Goal: Transaction & Acquisition: Purchase product/service

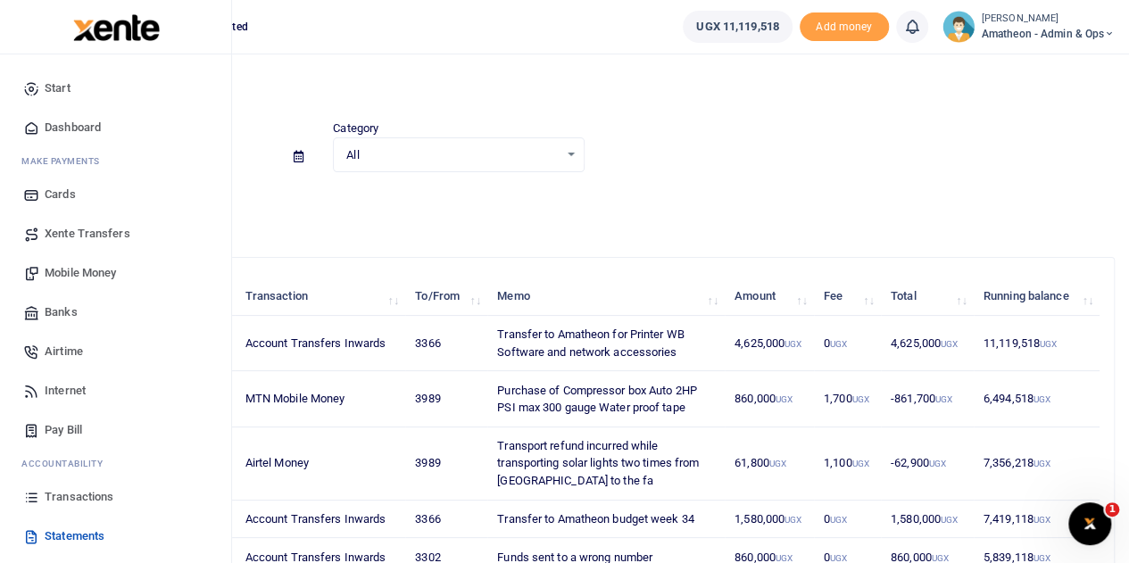
click at [59, 313] on span "Banks" at bounding box center [61, 312] width 33 height 18
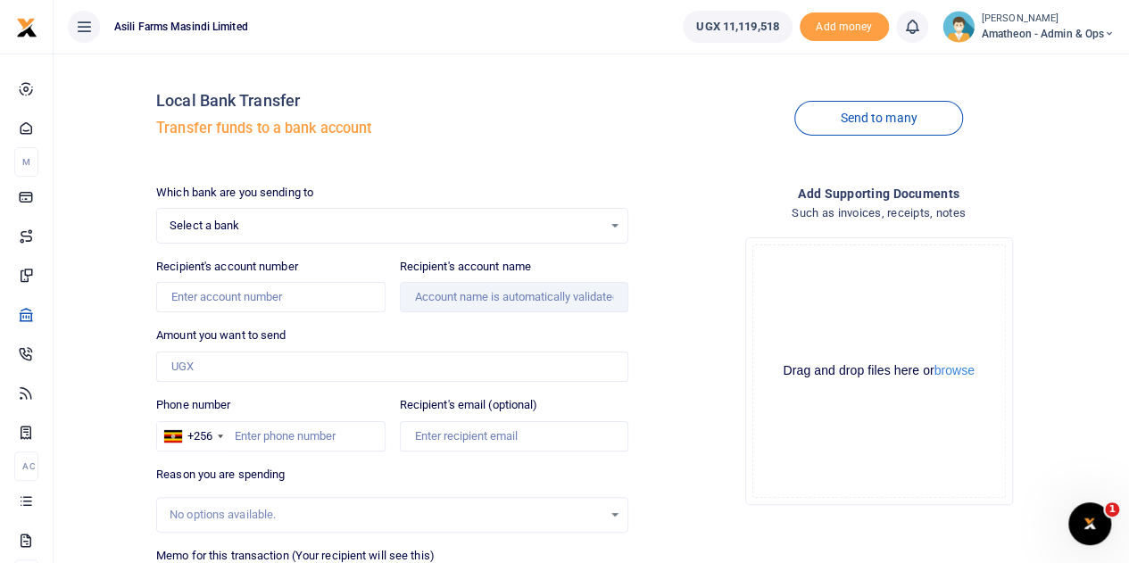
click at [614, 222] on div "Select a bank Select an option..." at bounding box center [392, 226] width 470 height 20
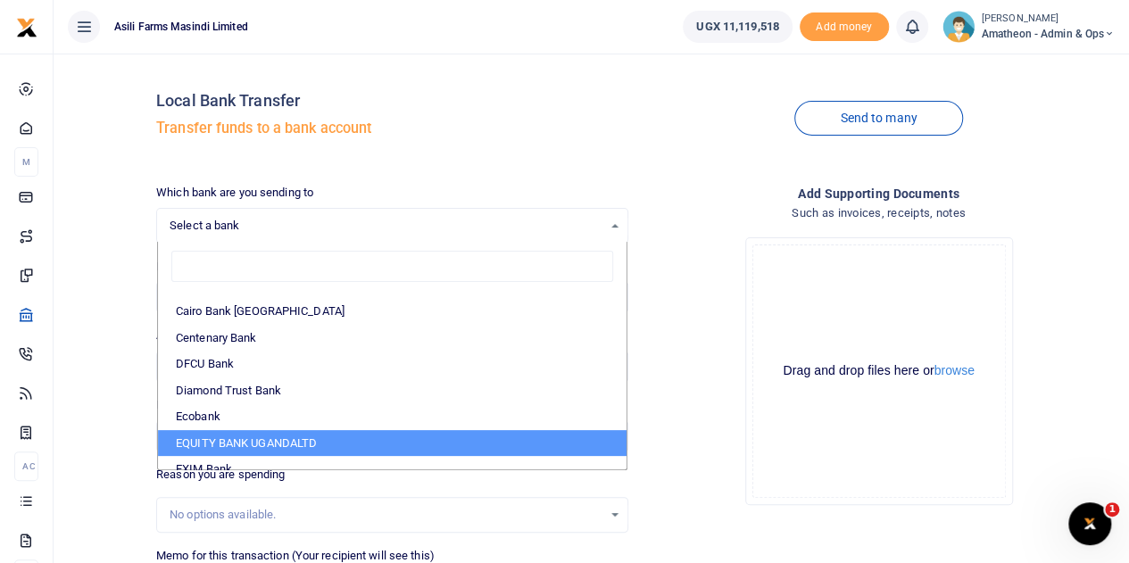
scroll to position [178, 0]
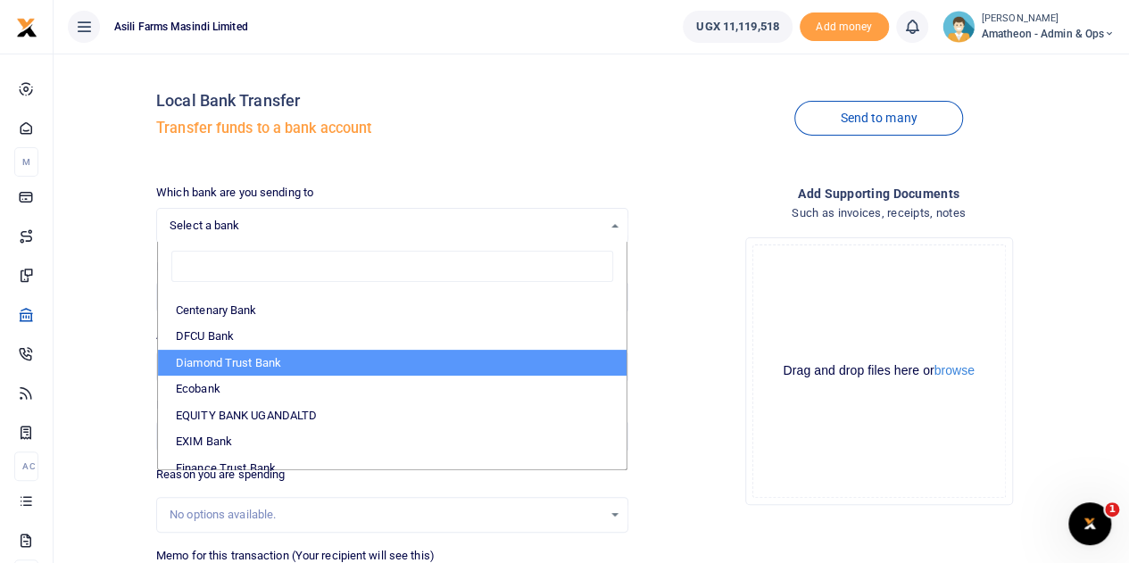
click at [234, 360] on li "Diamond Trust Bank" at bounding box center [392, 363] width 468 height 27
select select "DTB"
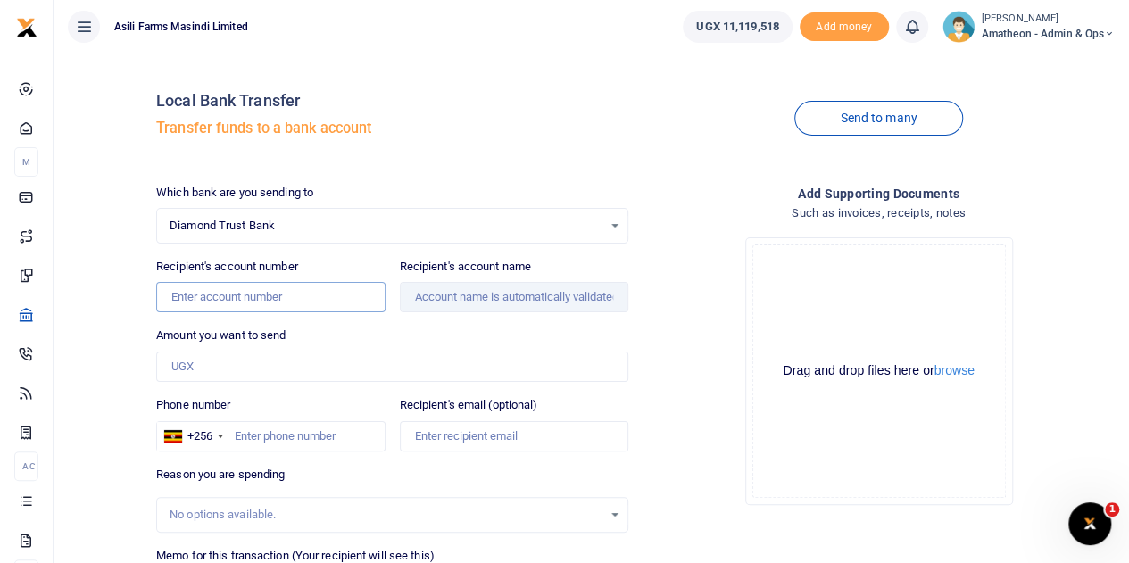
click at [259, 301] on input "Recipient's account number" at bounding box center [270, 297] width 228 height 30
paste input "0050548548"
type input "0050548548"
click at [339, 374] on input "Amount you want to send" at bounding box center [392, 367] width 472 height 30
click at [604, 329] on div "Amount you want to send Amount is required." at bounding box center [392, 354] width 472 height 55
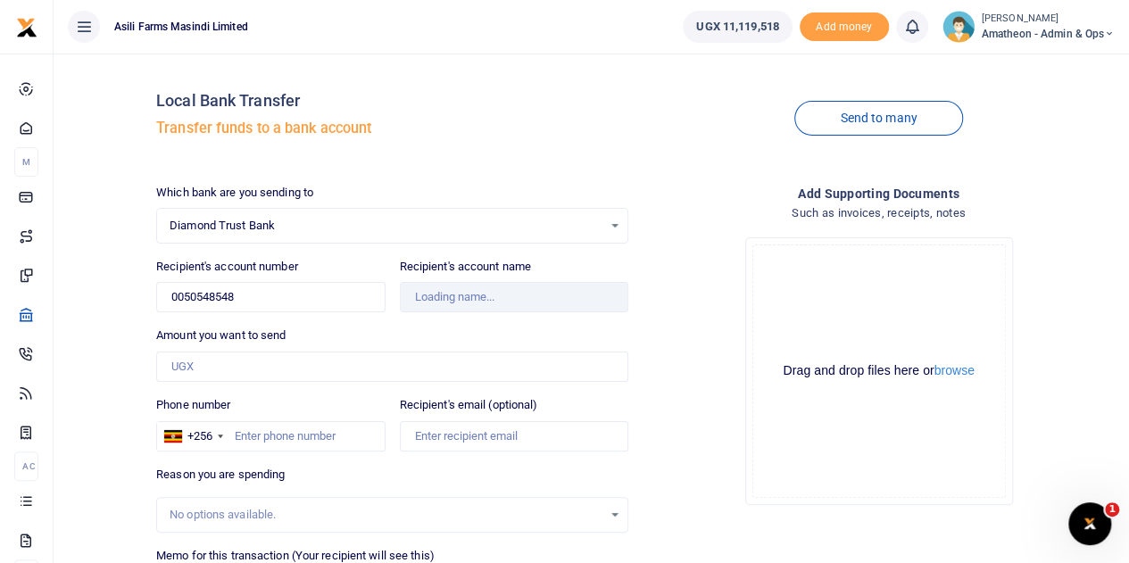
type input "Pc World Computers Ltd"
click at [212, 363] on input "Amount you want to send" at bounding box center [392, 367] width 472 height 30
paste input "1,425,000"
type input "1,425,000"
click at [958, 373] on button "browse" at bounding box center [954, 370] width 40 height 13
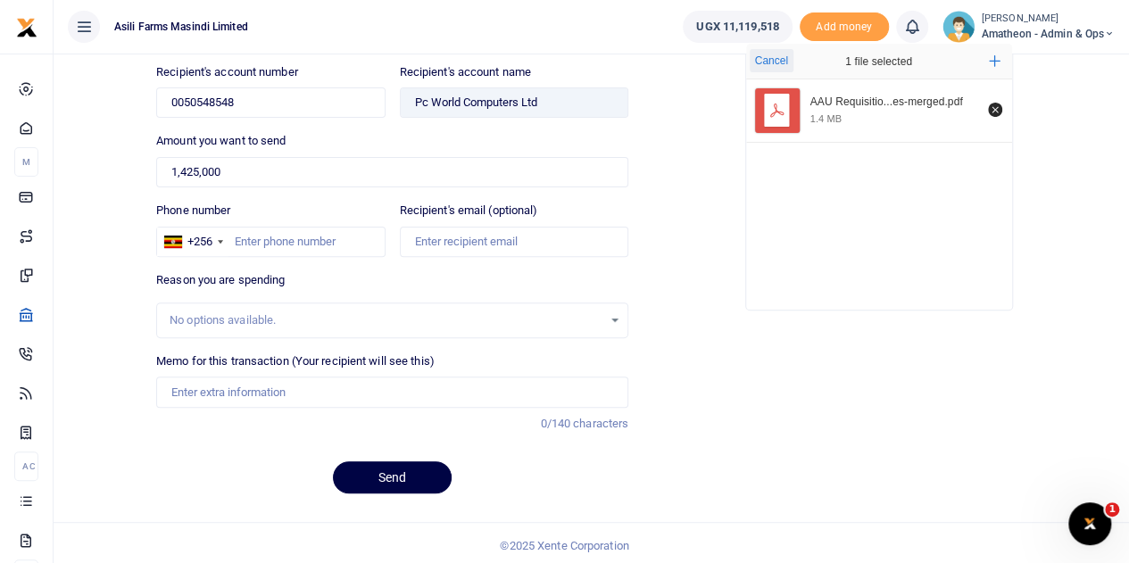
scroll to position [195, 0]
click at [234, 392] on input "Memo for this transaction (Your recipient will see this)" at bounding box center [392, 391] width 472 height 30
paste input "HP Printer-WB Office"
click at [228, 391] on input "HP Printer-WB Office" at bounding box center [392, 391] width 472 height 30
click at [286, 379] on input "HP Printer WB Office" at bounding box center [392, 391] width 472 height 30
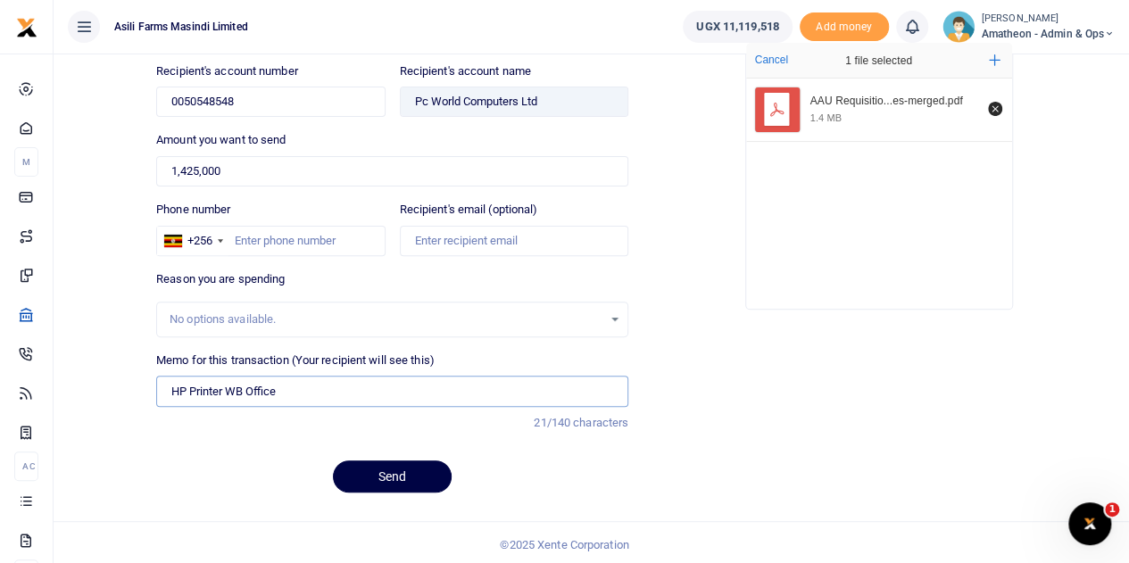
paste input "Range Extender-Control Room"
click at [364, 386] on input "HP Printer WB Office Range Extender-Control Room" at bounding box center [392, 391] width 472 height 30
click at [450, 390] on input "HP Printer WB Office Range Extender Control Room" at bounding box center [392, 391] width 472 height 30
paste input "8 Port Switch- Control Room"
click at [510, 381] on input "HP Printer WB Office Range Extender Control Room 8 Port Switch- Control Room" at bounding box center [392, 391] width 472 height 30
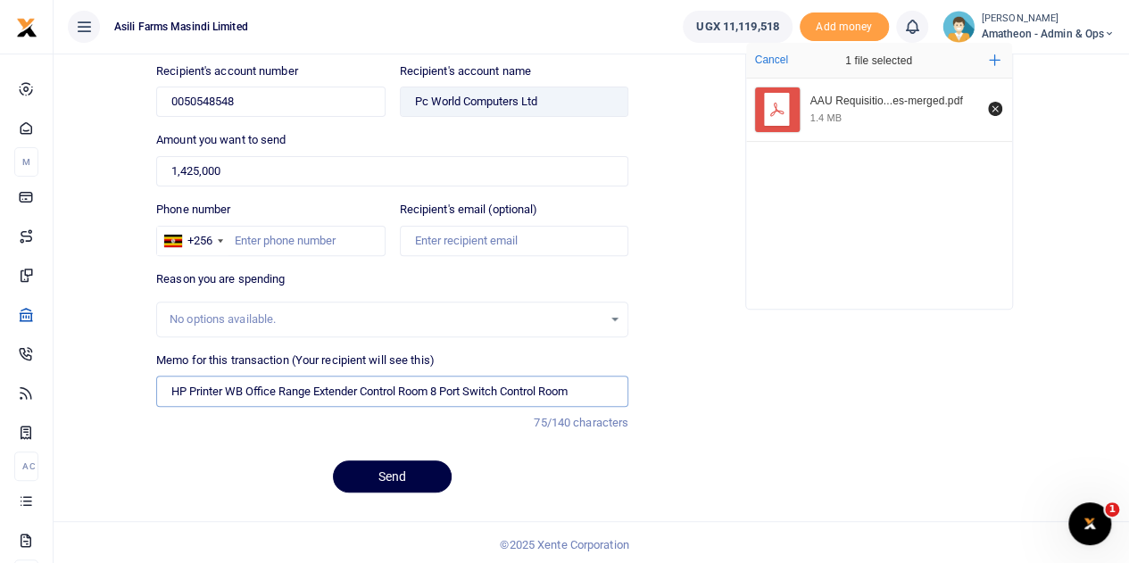
click at [434, 388] on input "HP Printer WB Office Range Extender Control Room 8 Port Switch Control Room" at bounding box center [392, 391] width 472 height 30
click at [438, 386] on input "HP Printer WB Office Range Extender 8 Port Switch Control Room" at bounding box center [392, 391] width 472 height 30
click at [541, 391] on input "HP Printer WB Office Range Extender 8 Port Switch for Control Room" at bounding box center [392, 391] width 472 height 30
paste input "Tronic Surge Protector"
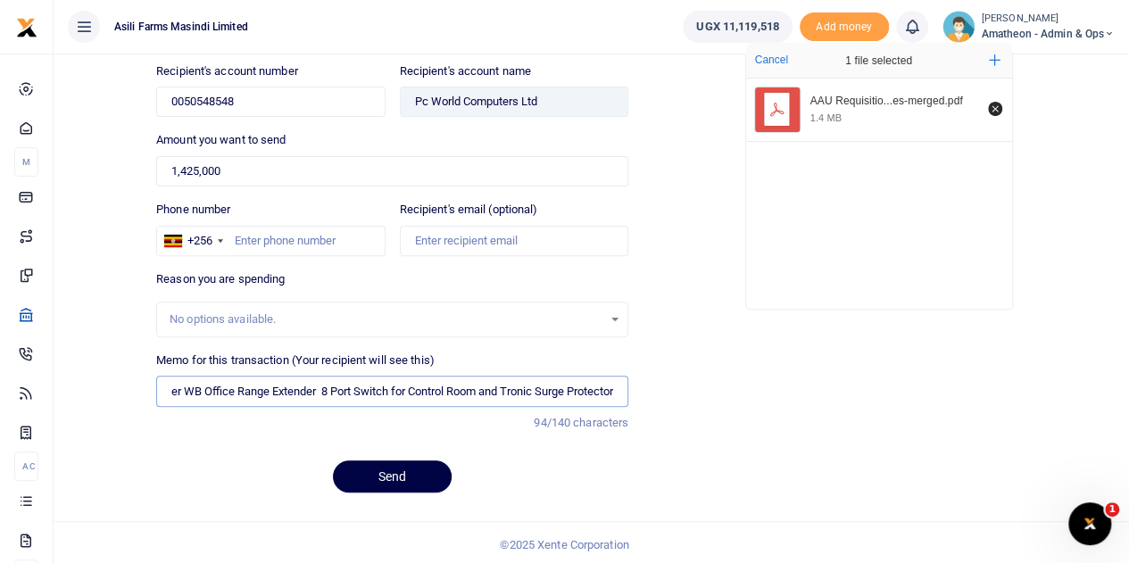
type input "HP Printer WB Office Range Extender 8 Port Switch for Control Room and Tronic S…"
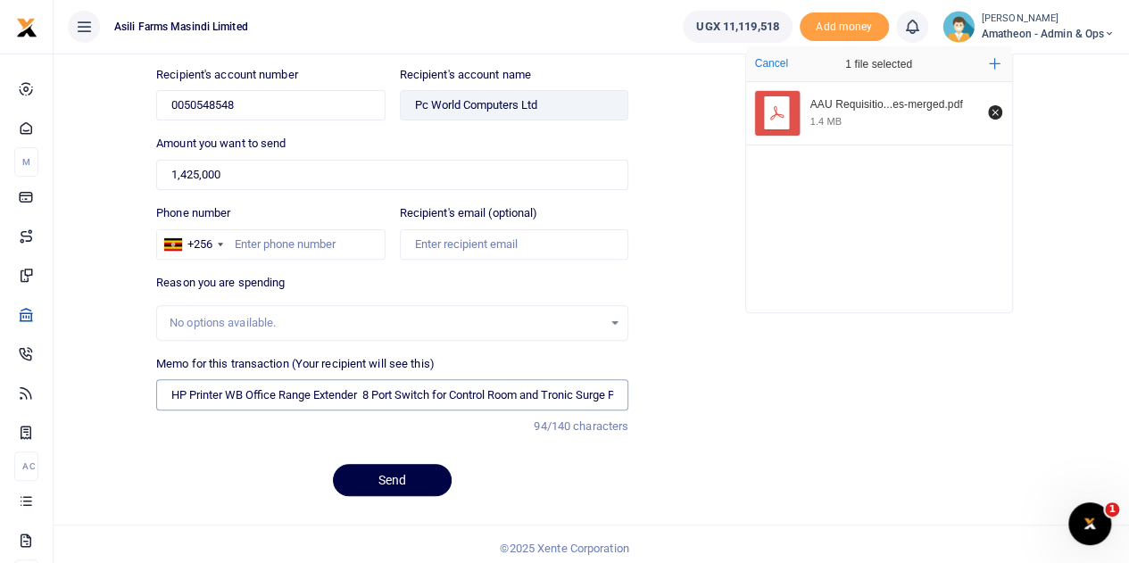
scroll to position [195, 0]
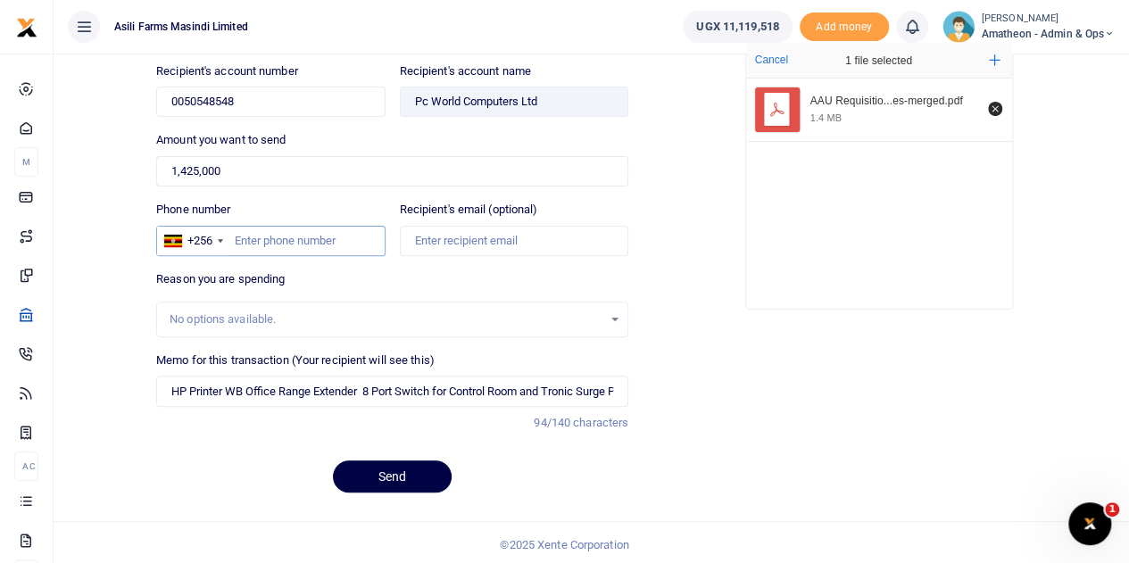
click at [306, 233] on input "Phone number" at bounding box center [270, 241] width 228 height 30
type input "784716546"
click at [393, 476] on button "Send" at bounding box center [392, 476] width 119 height 32
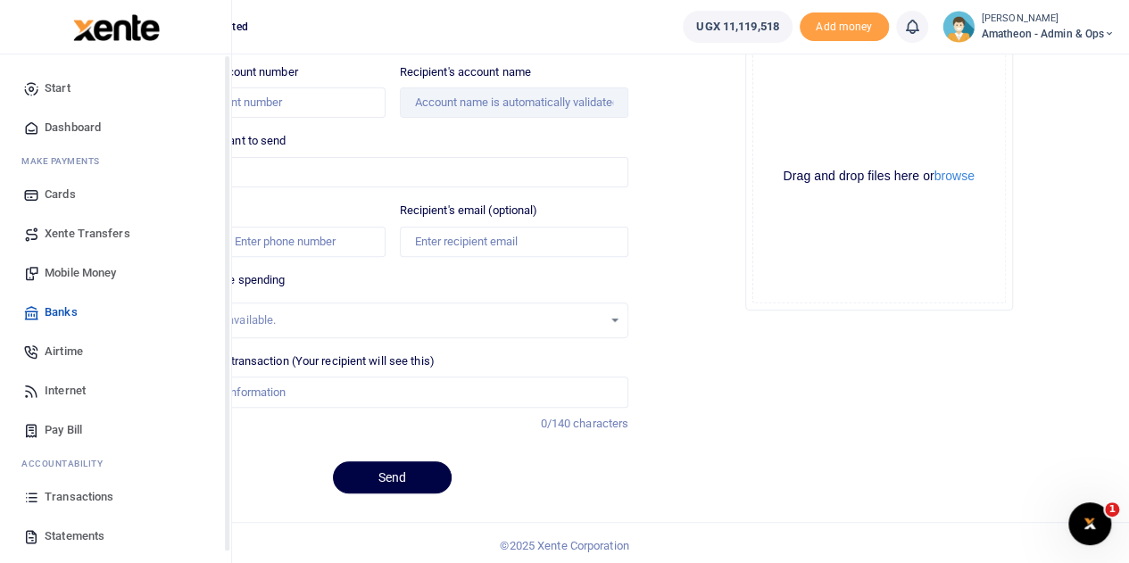
click at [37, 534] on icon at bounding box center [31, 536] width 16 height 16
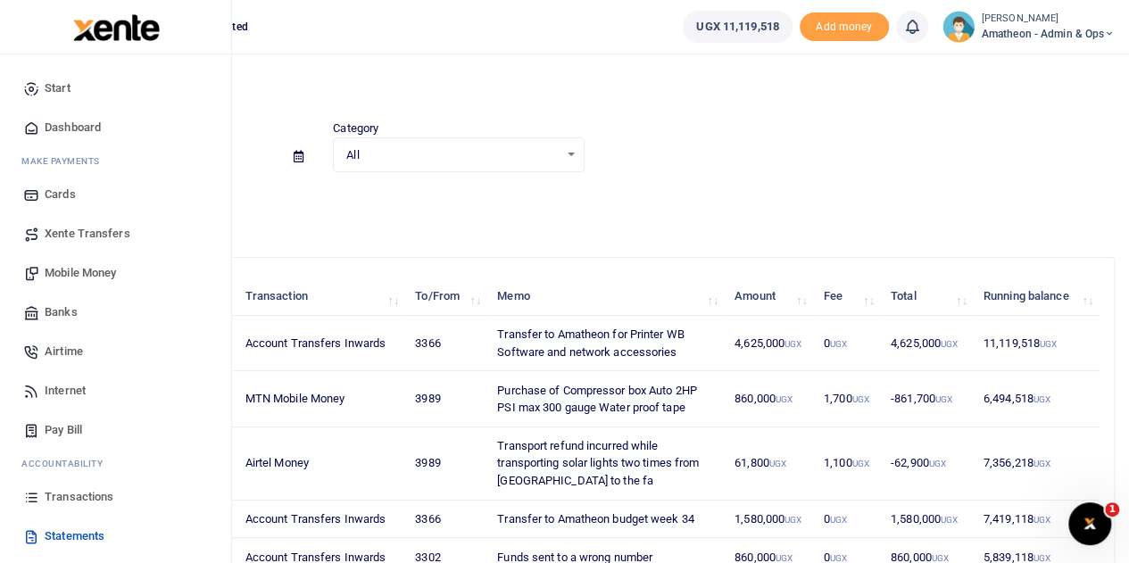
click at [63, 316] on span "Banks" at bounding box center [61, 312] width 33 height 18
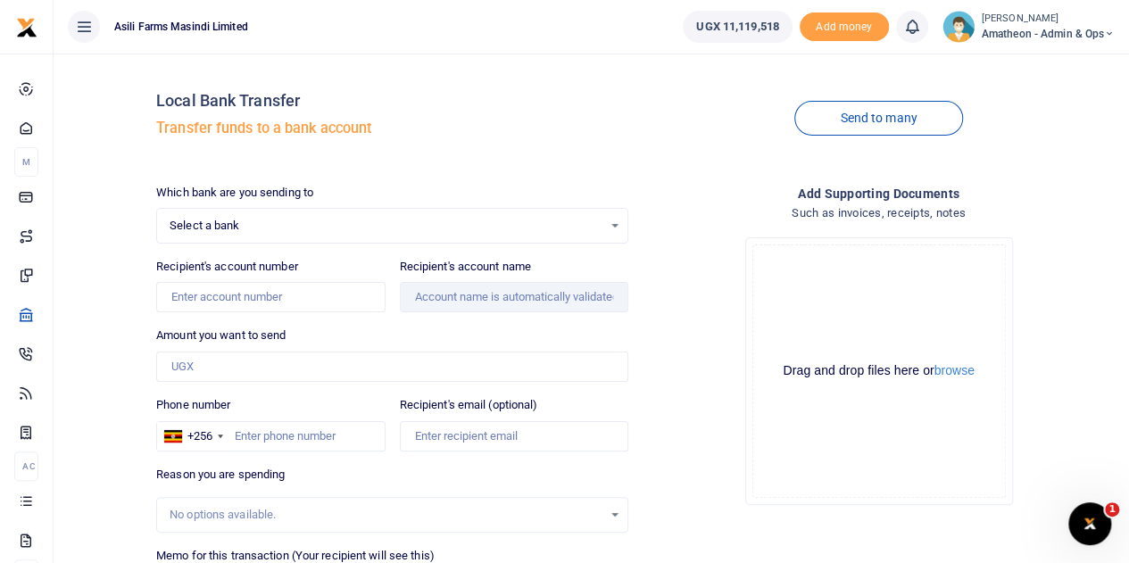
click at [610, 223] on div "Select a bank Select an option..." at bounding box center [392, 226] width 470 height 20
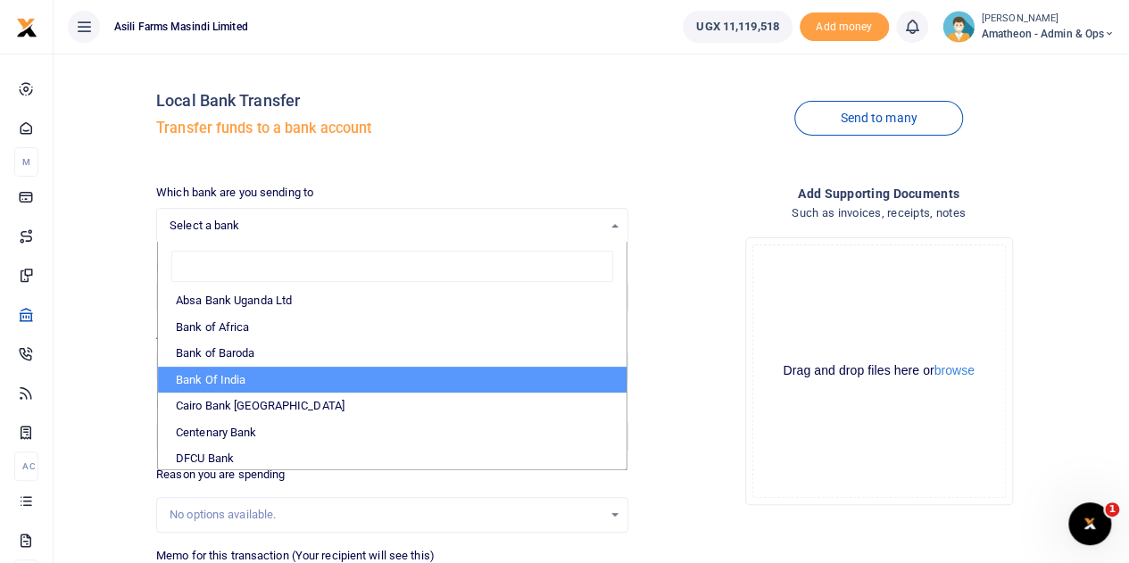
scroll to position [89, 0]
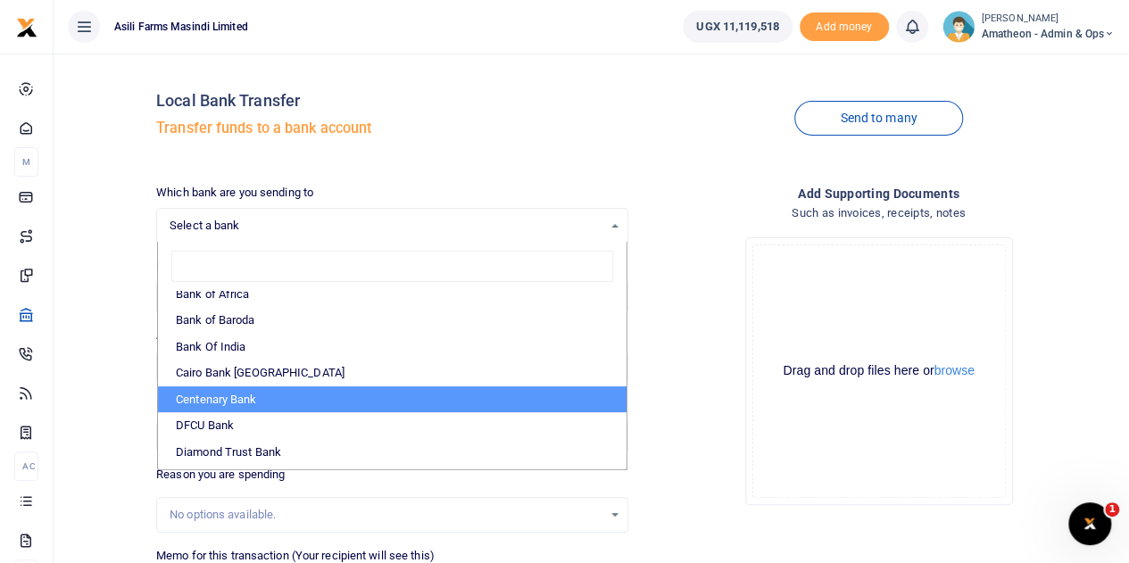
click at [220, 399] on li "Centenary Bank" at bounding box center [392, 399] width 468 height 27
select select "CENT"
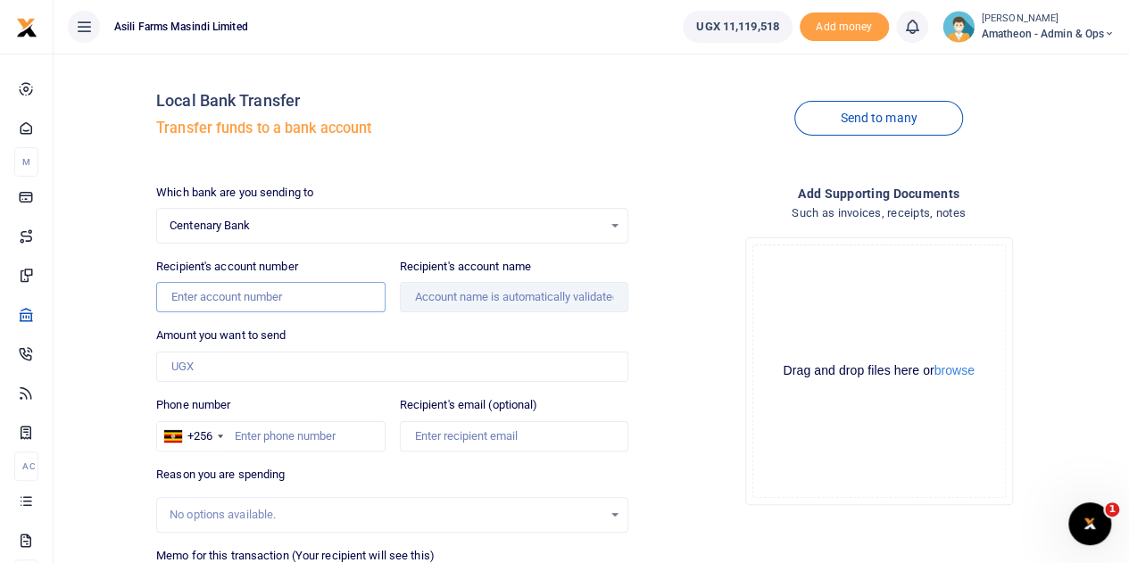
click at [269, 297] on input "Recipient's account number" at bounding box center [270, 297] width 228 height 30
paste input "L32018108360"
click at [177, 297] on input "L32018108360" at bounding box center [270, 297] width 228 height 30
click at [963, 369] on button "browse" at bounding box center [954, 370] width 40 height 13
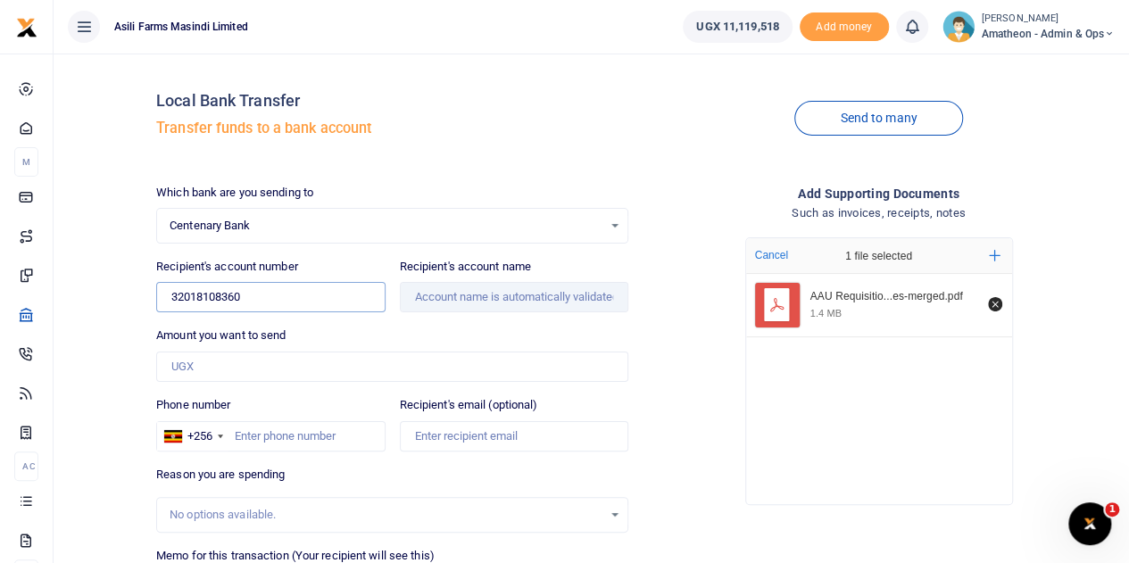
click at [285, 302] on input "32018108360" at bounding box center [270, 297] width 228 height 30
click at [261, 365] on input "Amount you want to send" at bounding box center [392, 367] width 472 height 30
click at [464, 327] on div "Amount you want to send Amount is required." at bounding box center [392, 354] width 472 height 55
drag, startPoint x: 262, startPoint y: 300, endPoint x: 170, endPoint y: 304, distance: 92.9
click at [170, 304] on input "32018108360" at bounding box center [270, 297] width 228 height 30
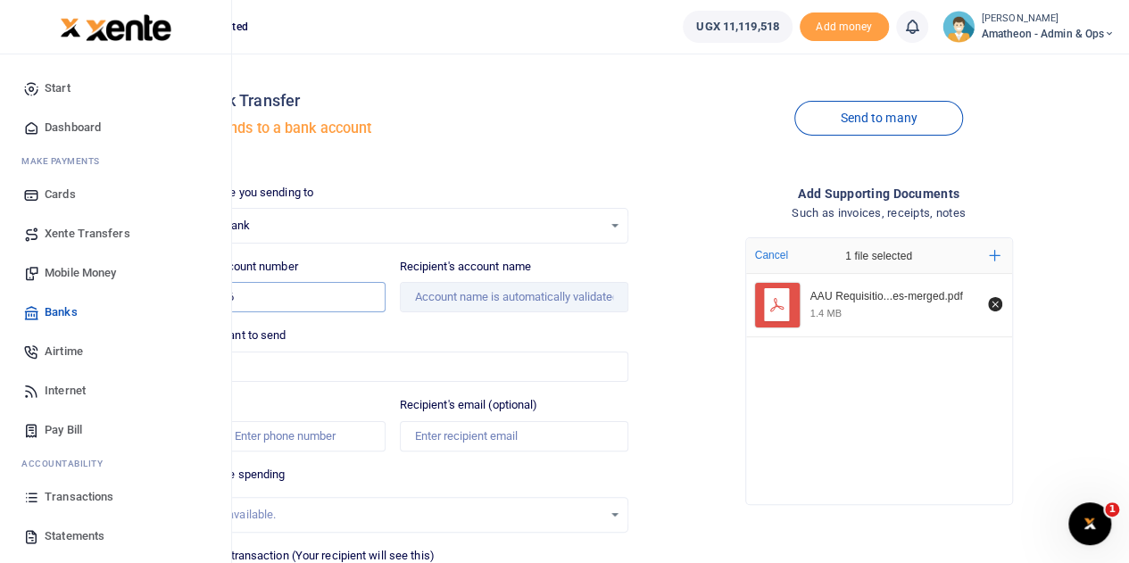
type input "32018108360"
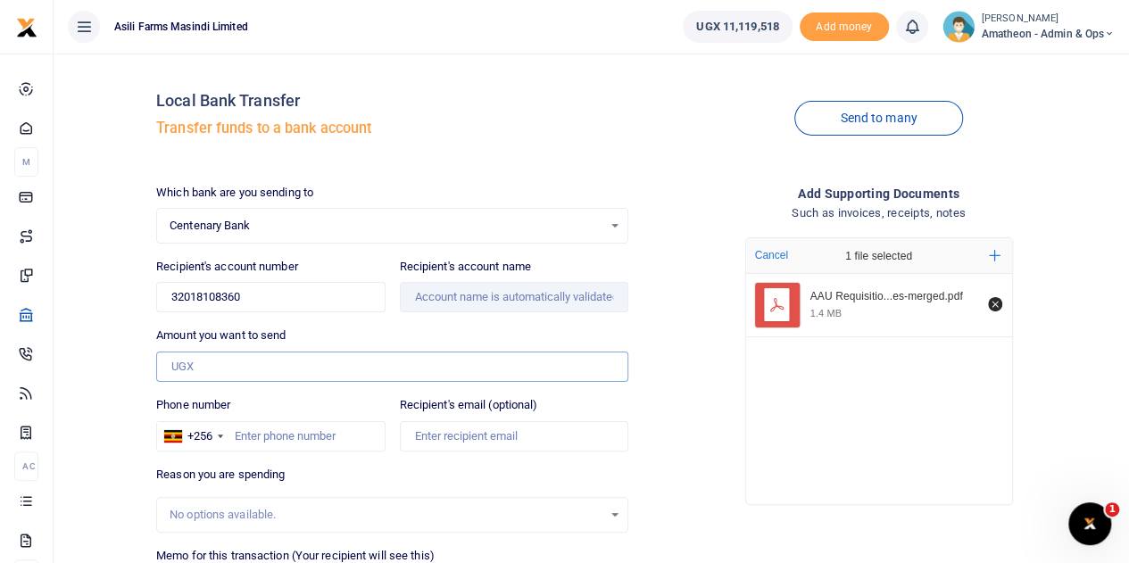
click at [277, 370] on input "Amount you want to send" at bounding box center [392, 367] width 472 height 30
click at [309, 301] on input "32018108360" at bounding box center [270, 297] width 228 height 30
click at [355, 338] on div "Amount you want to send Amount is required." at bounding box center [392, 354] width 472 height 55
click at [285, 360] on input "Amount you want to send" at bounding box center [392, 367] width 472 height 30
click at [217, 324] on div "Which bank are you sending to Centenary Bank Select an option... Select a bank …" at bounding box center [392, 443] width 486 height 519
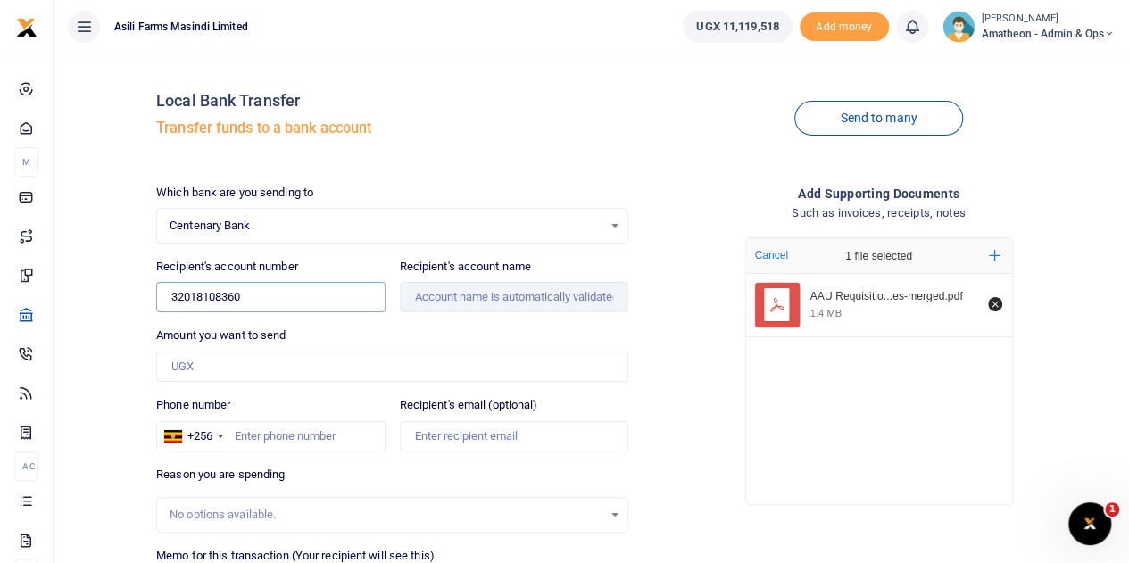
click at [319, 304] on input "32018108360" at bounding box center [270, 297] width 228 height 30
click at [336, 341] on div "Amount you want to send Amount is required." at bounding box center [392, 354] width 472 height 55
click at [405, 366] on input "Amount you want to send" at bounding box center [392, 367] width 472 height 30
click at [432, 172] on div "Local Bank Transfer Transfer funds to a bank account Send to many Which bank ar…" at bounding box center [635, 385] width 972 height 634
click at [318, 331] on div "Amount you want to send Amount is required." at bounding box center [392, 354] width 472 height 55
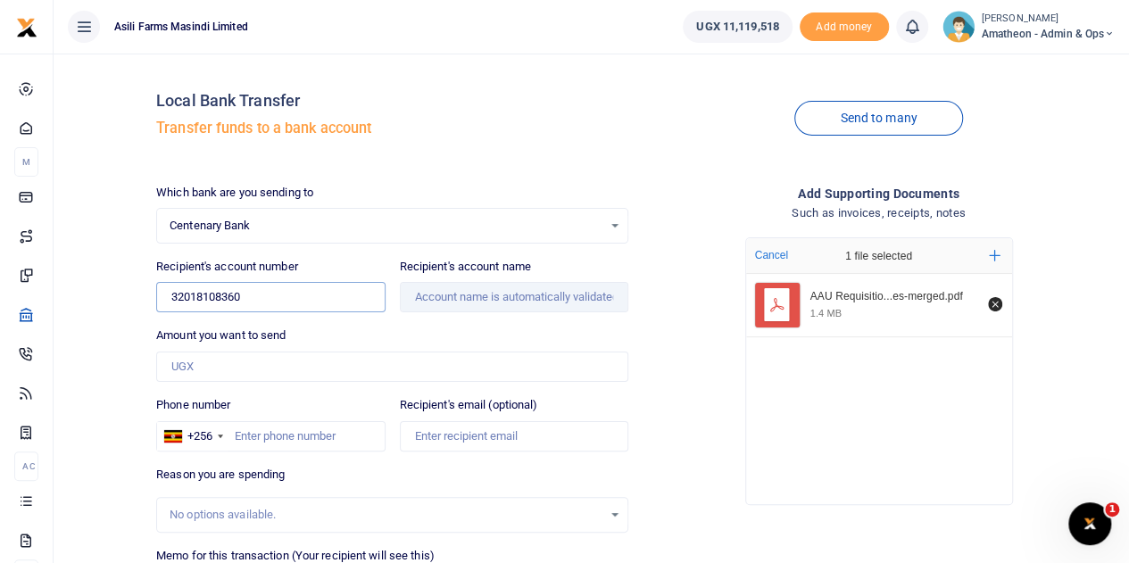
click at [290, 301] on input "32018108360" at bounding box center [270, 297] width 228 height 30
click at [295, 358] on input "Amount you want to send" at bounding box center [392, 367] width 472 height 30
click at [449, 220] on span "Centenary Bank" at bounding box center [386, 226] width 433 height 18
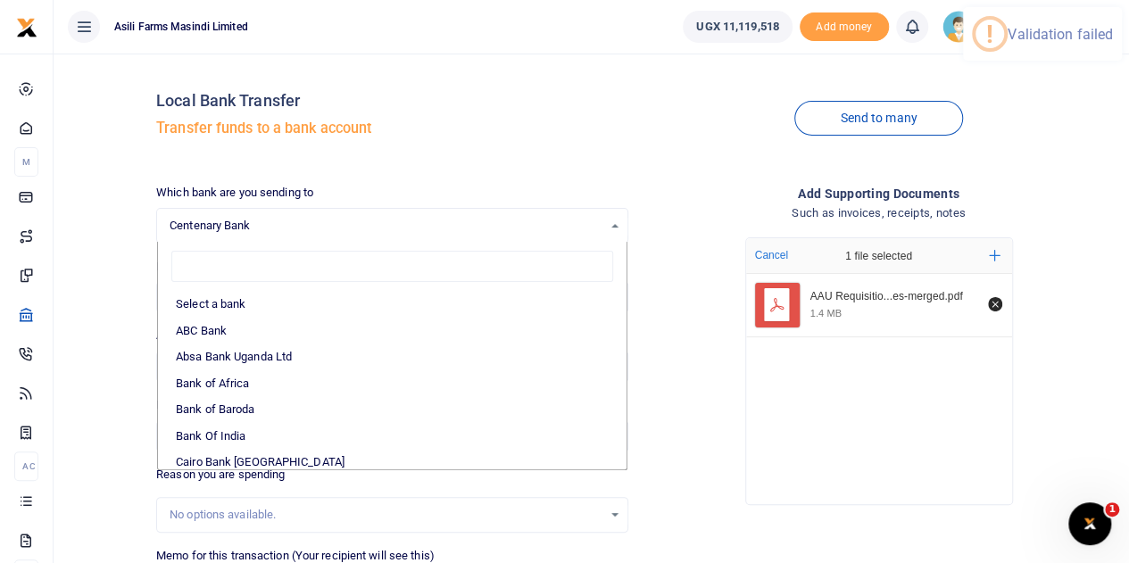
click at [414, 136] on h5 "Transfer funds to a bank account" at bounding box center [392, 129] width 472 height 18
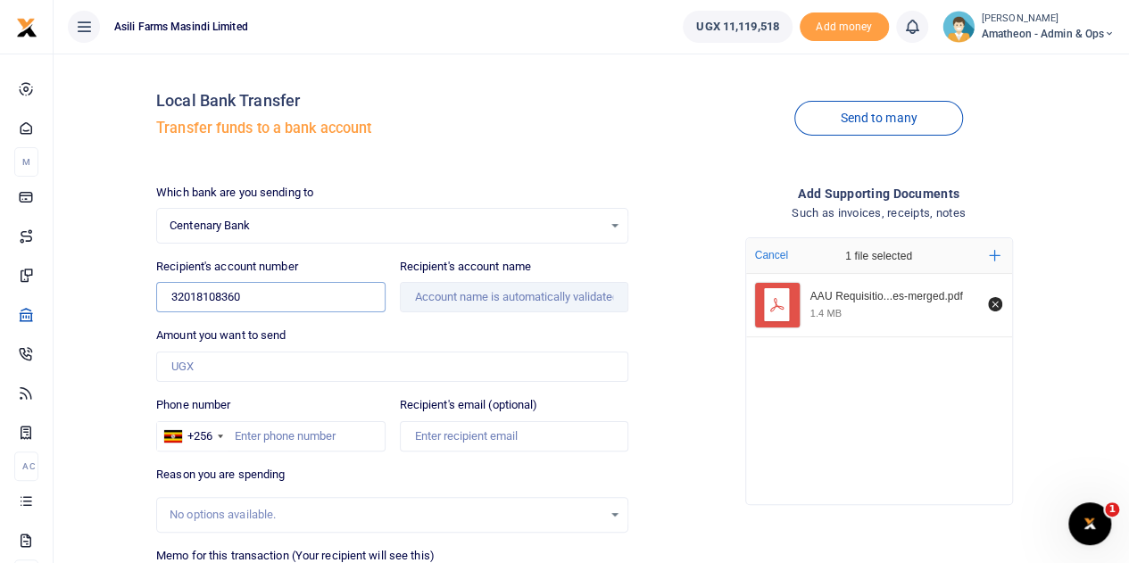
click at [329, 307] on input "32018108360" at bounding box center [270, 297] width 228 height 30
click at [329, 334] on div "Amount you want to send Amount is required." at bounding box center [392, 354] width 472 height 55
click at [434, 200] on div "Which bank are you sending to Centenary Bank Select an option... Select a bank …" at bounding box center [392, 214] width 472 height 60
click at [437, 184] on div "Which bank are you sending to Centenary Bank Select an option... Select a bank …" at bounding box center [392, 214] width 472 height 60
click at [360, 302] on input "32018108360" at bounding box center [270, 297] width 228 height 30
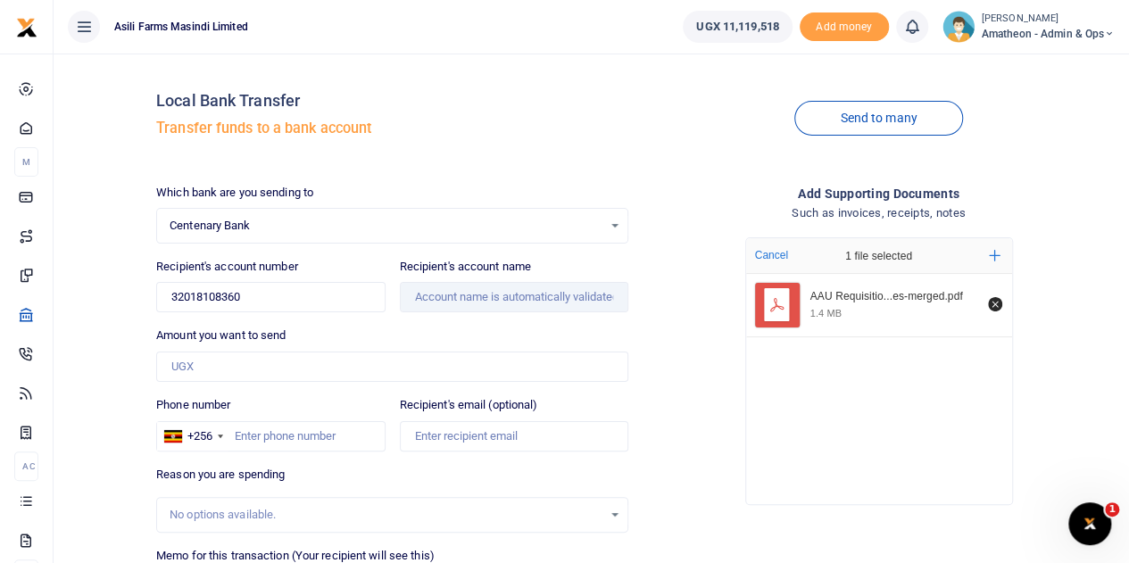
click at [385, 345] on div "Amount you want to send Amount is required." at bounding box center [392, 354] width 472 height 55
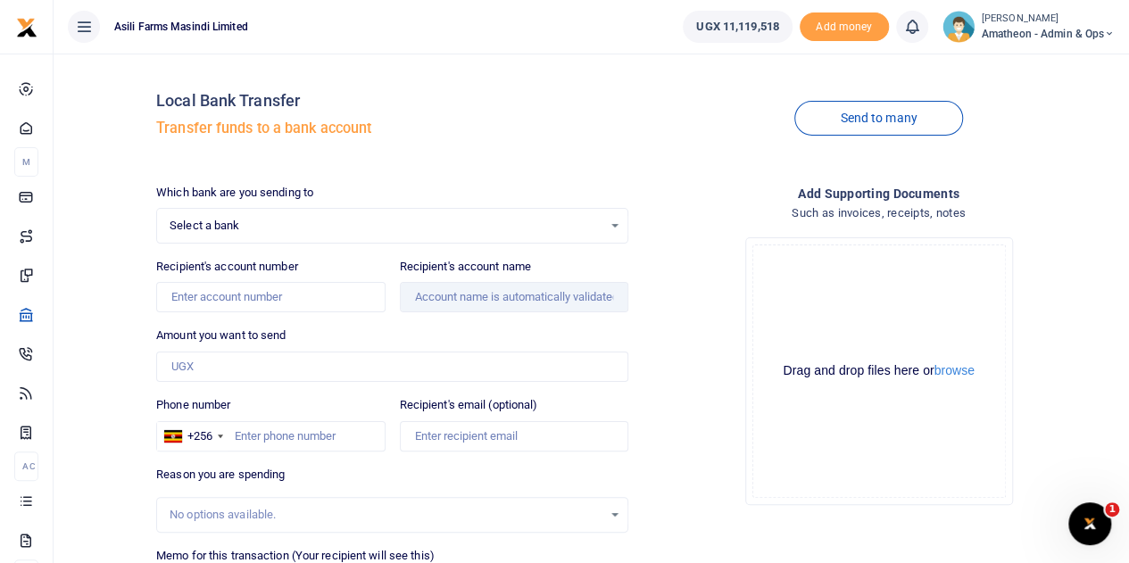
click at [616, 228] on div "Select a bank Select an option..." at bounding box center [392, 226] width 470 height 20
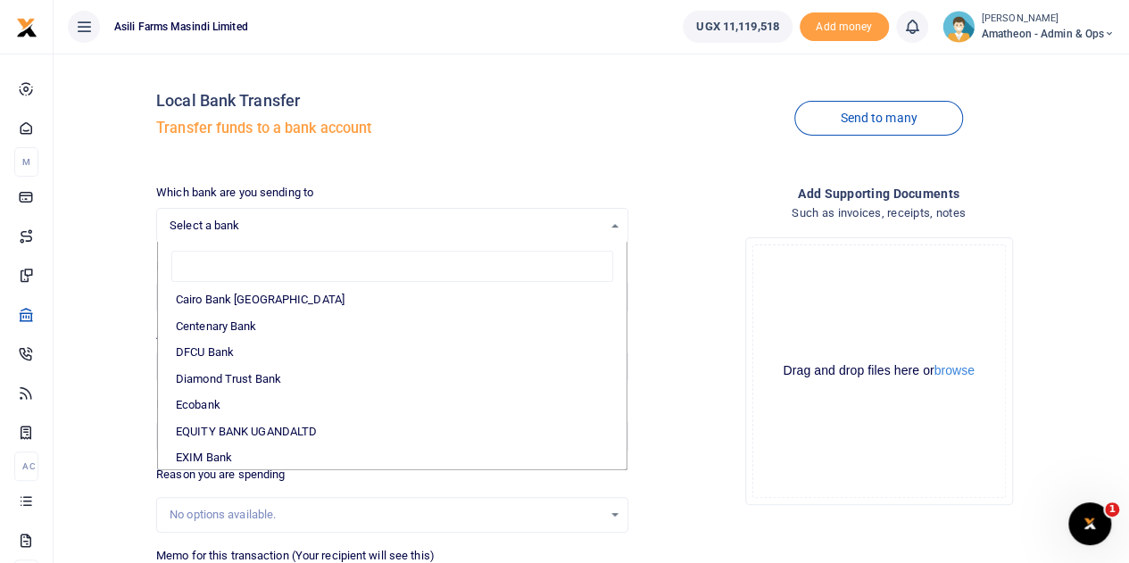
scroll to position [178, 0]
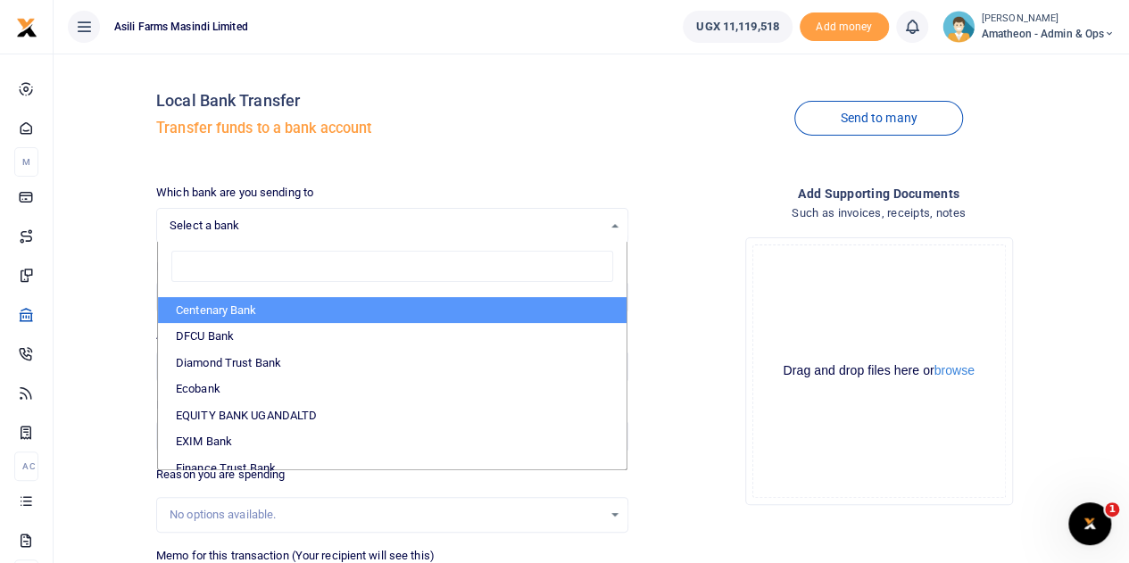
click at [239, 310] on li "Centenary Bank" at bounding box center [392, 310] width 468 height 27
select select "CENT"
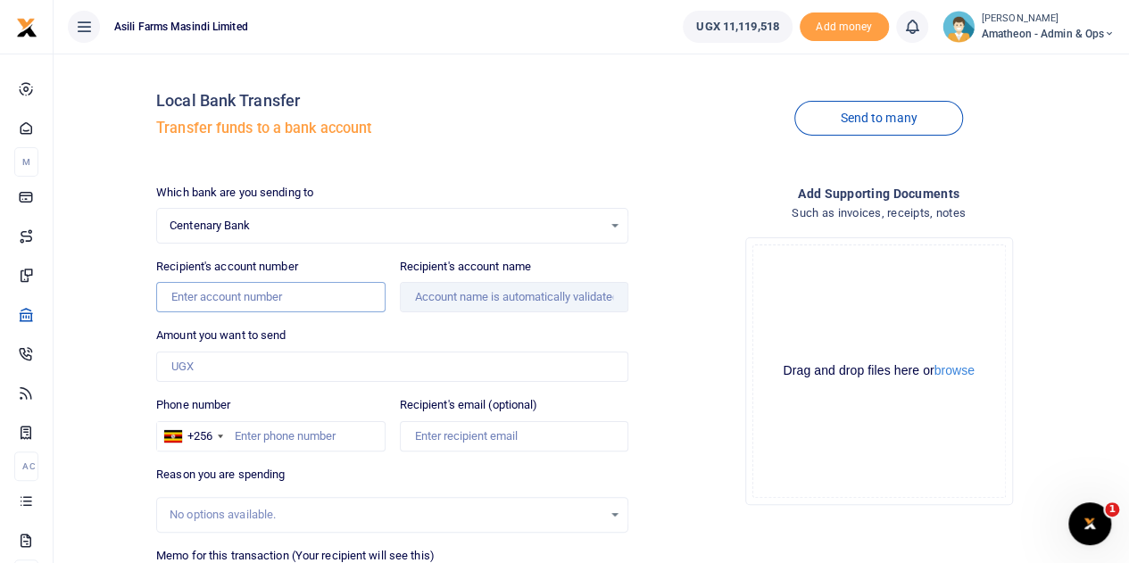
click at [250, 297] on input "Recipient's account number" at bounding box center [270, 297] width 228 height 30
type input "32018108360"
click at [326, 372] on input "Amount you want to send" at bounding box center [392, 367] width 472 height 30
click at [277, 301] on input "32018108360" at bounding box center [270, 297] width 228 height 30
click at [259, 368] on input "Amount you want to send" at bounding box center [392, 367] width 472 height 30
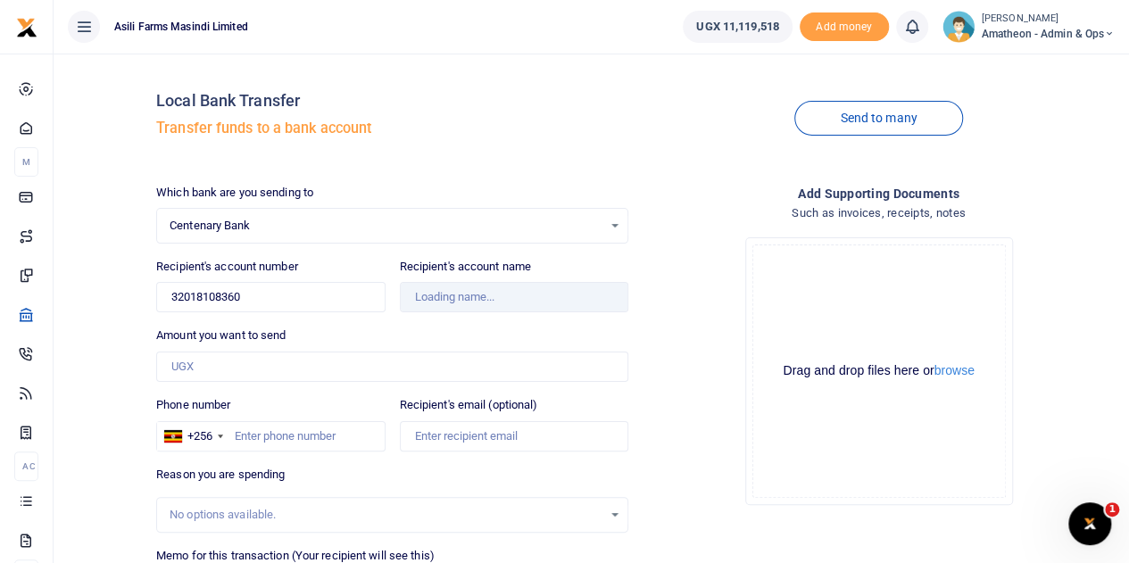
click at [449, 192] on div "Which bank are you sending to Centenary Bank Select an option... Select a bank …" at bounding box center [392, 214] width 472 height 60
click at [304, 302] on input "32018108360" at bounding box center [270, 297] width 228 height 30
click at [289, 368] on input "Amount you want to send" at bounding box center [392, 367] width 472 height 30
click at [463, 330] on div "Amount you want to send Amount is required." at bounding box center [392, 354] width 472 height 55
click at [308, 301] on input "32018108360" at bounding box center [270, 297] width 228 height 30
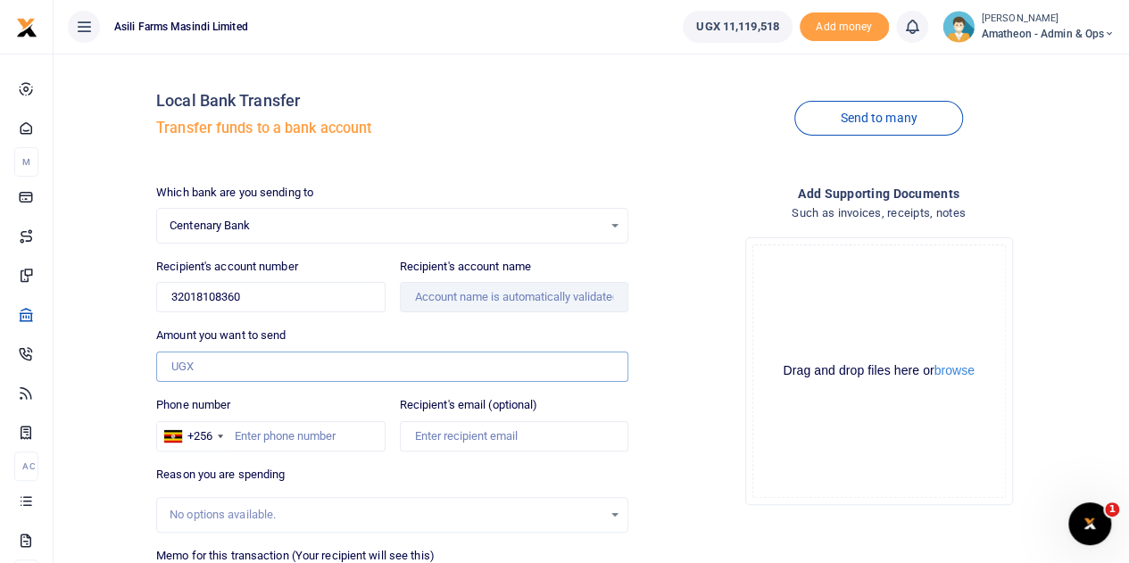
click at [275, 357] on input "Amount you want to send" at bounding box center [392, 367] width 472 height 30
click at [693, 318] on div "Drop your files here Drag and drop files here or browse Powered by Uppy" at bounding box center [878, 371] width 472 height 296
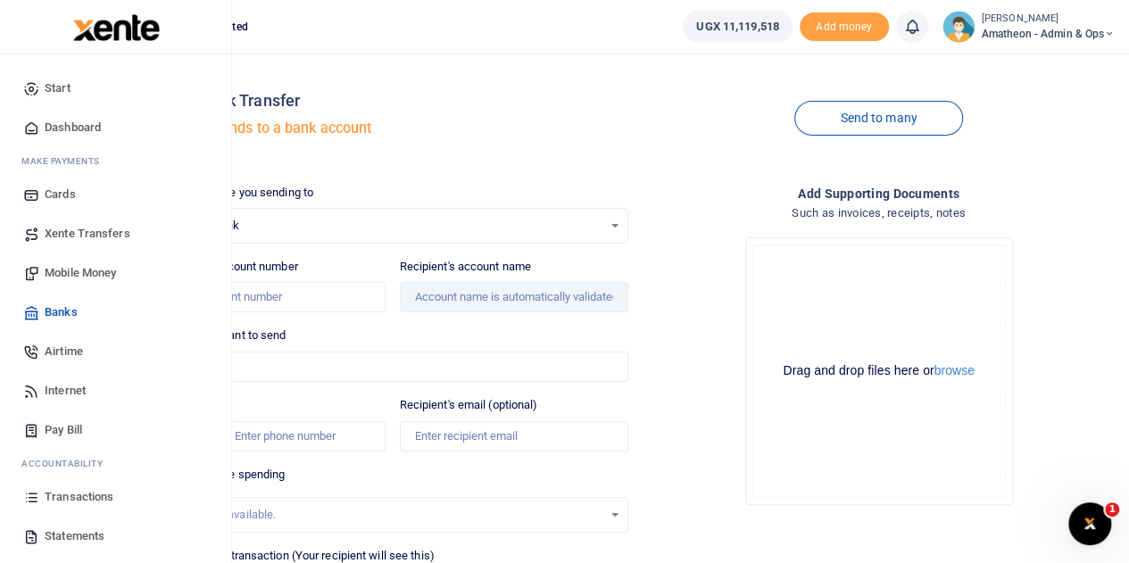
click at [77, 270] on span "Mobile Money" at bounding box center [80, 273] width 71 height 18
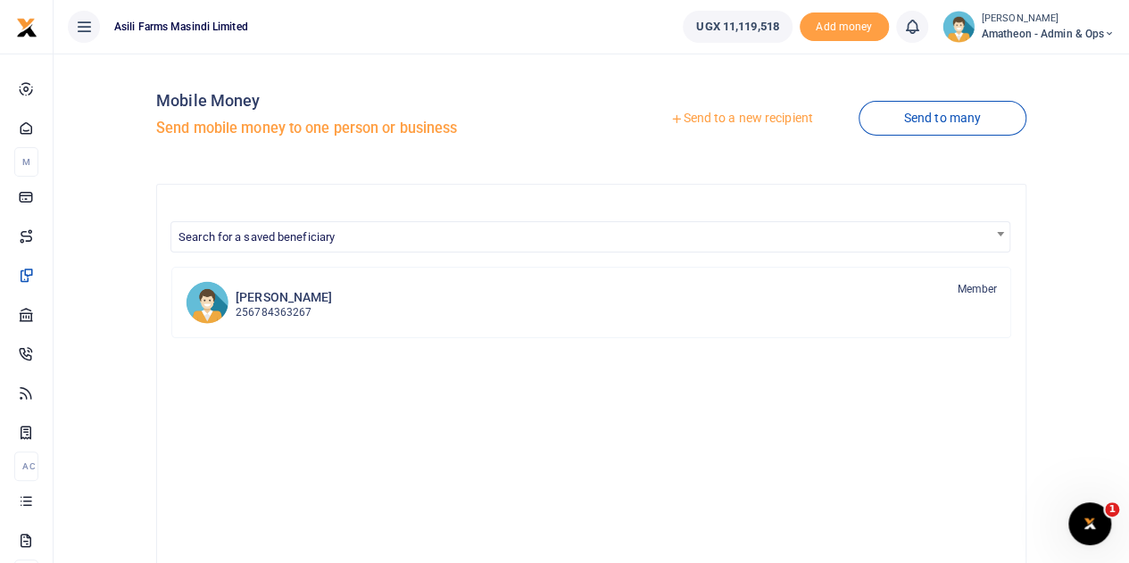
click at [720, 118] on link "Send to a new recipient" at bounding box center [741, 119] width 233 height 32
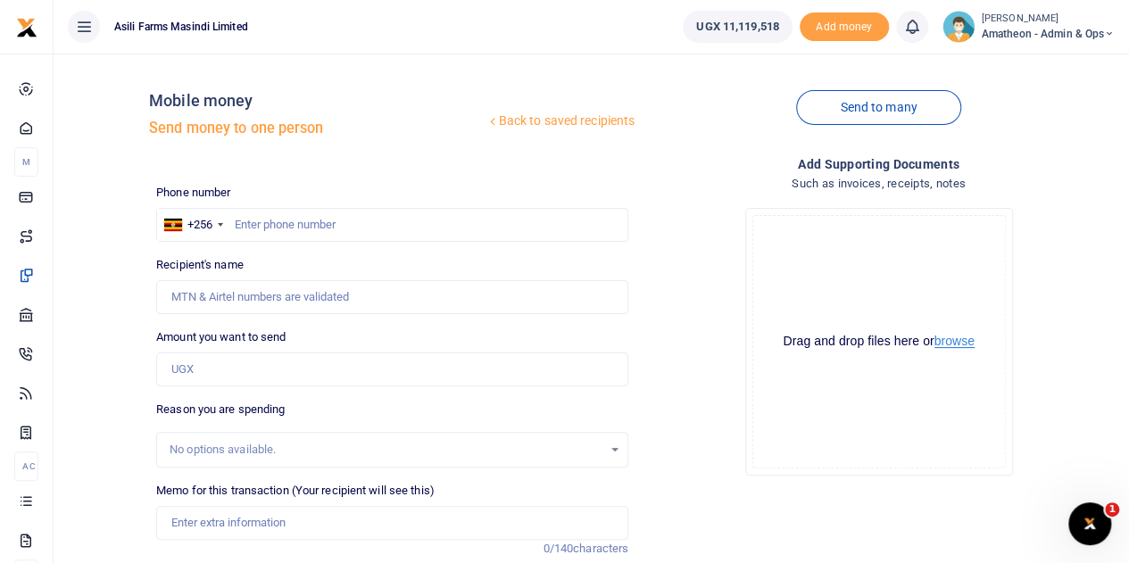
click at [952, 343] on button "browse" at bounding box center [954, 341] width 40 height 13
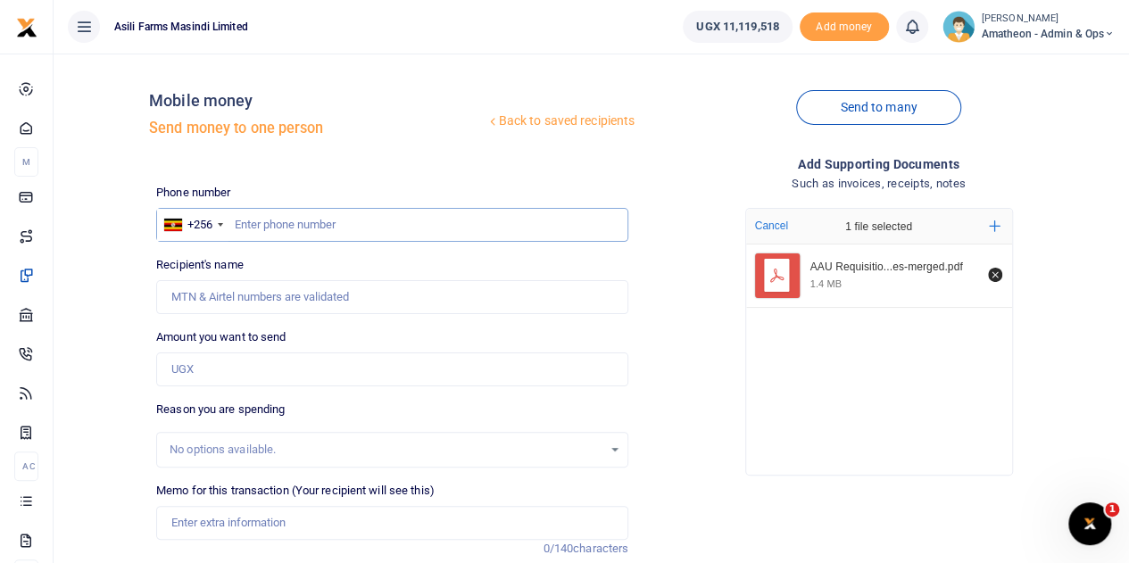
click at [303, 228] on input "text" at bounding box center [392, 225] width 472 height 34
type input "788691446"
type input "Marion Tumusiime"
type input "788691446"
click at [214, 377] on input "Amount you want to send" at bounding box center [392, 369] width 472 height 34
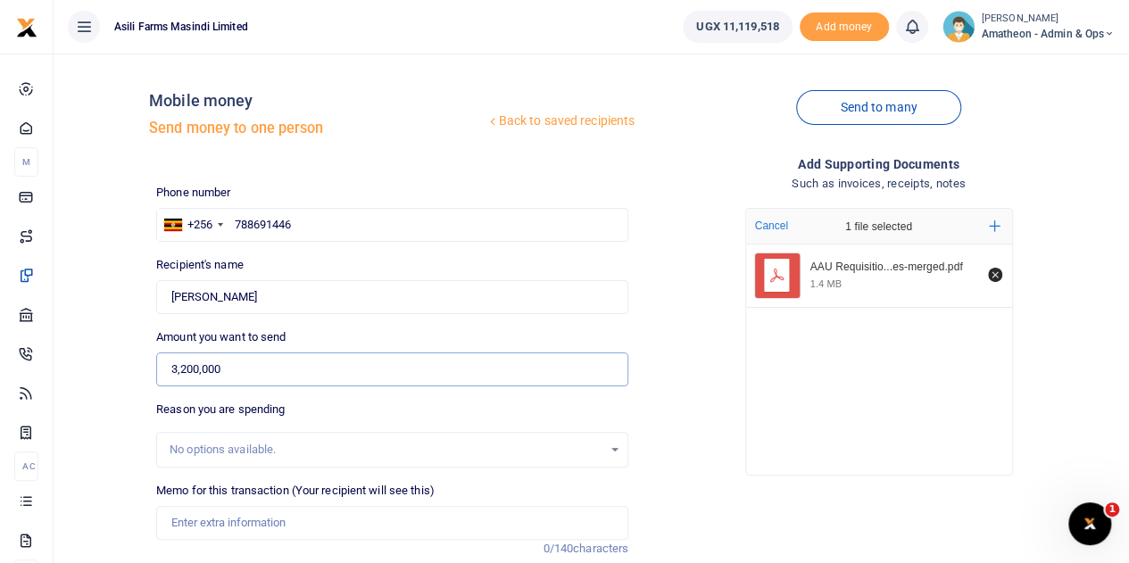
type input "3,200,000"
click at [250, 527] on input "Memo for this transaction (Your recipient will see this)" at bounding box center [392, 523] width 472 height 34
click at [204, 526] on input "Memo for this transaction (Your recipient will see this)" at bounding box center [392, 523] width 472 height 34
paste input "RidgeWeigh Software"
click at [201, 522] on input "RidgeWeigh Software" at bounding box center [392, 523] width 472 height 34
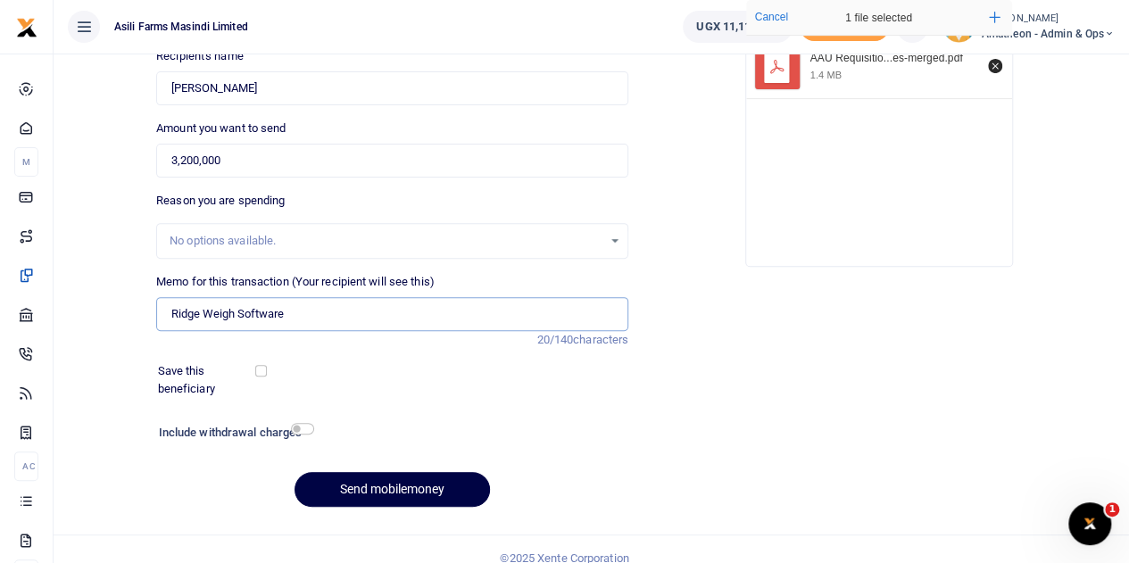
scroll to position [225, 0]
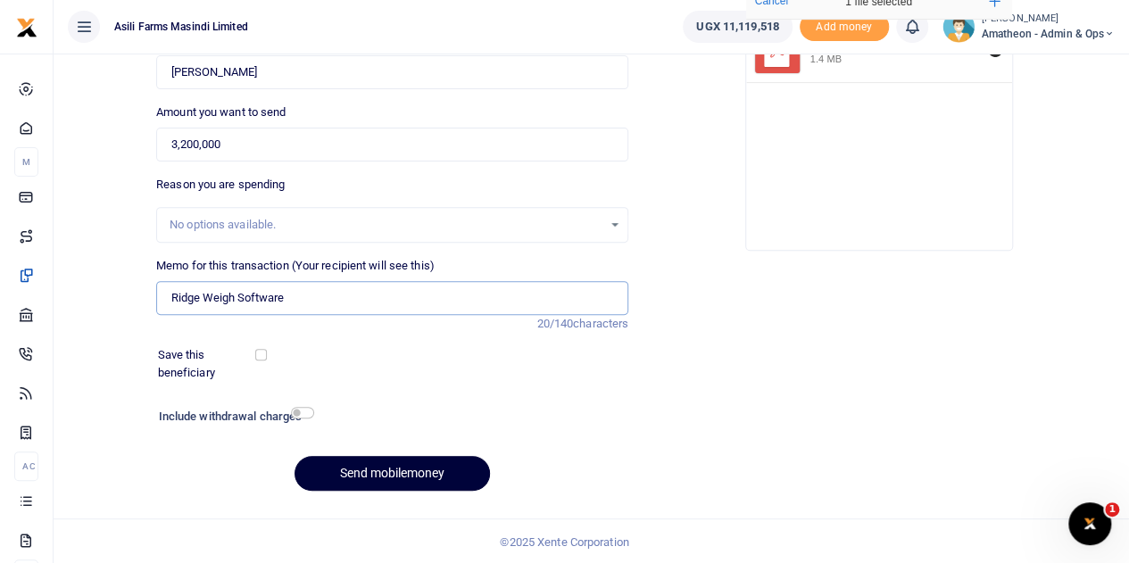
type input "Ridge Weigh Software"
click at [393, 472] on button "Send mobilemoney" at bounding box center [391, 473] width 195 height 35
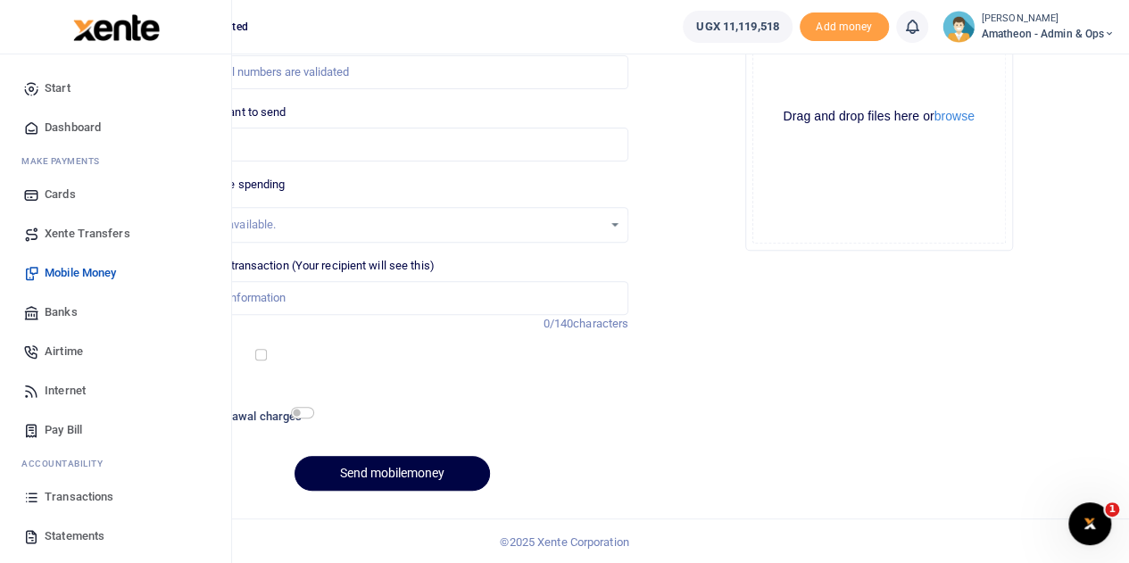
click at [56, 492] on span "Transactions" at bounding box center [79, 497] width 69 height 18
